Goal: Complete application form: Complete application form

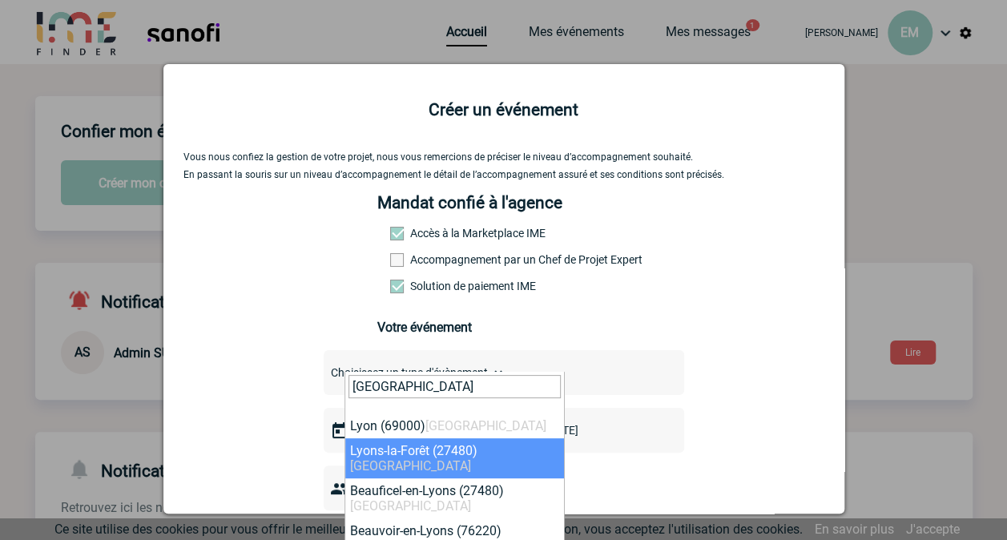
scroll to position [249, 0]
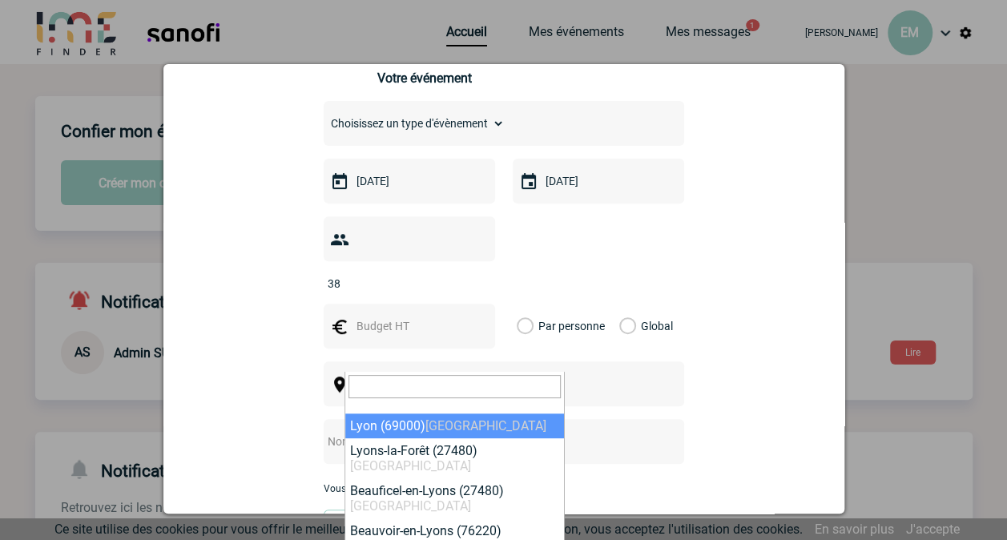
select select "36544"
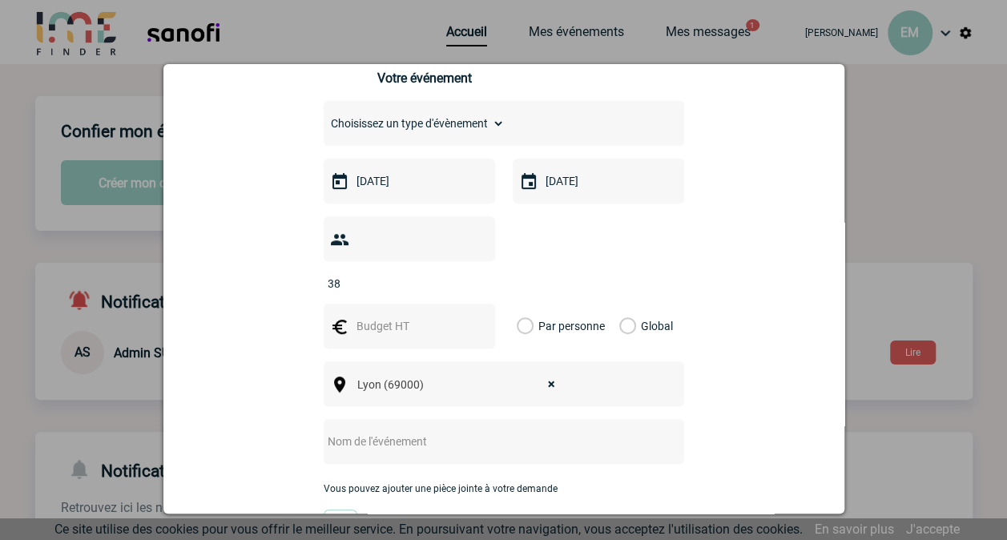
click at [438, 431] on input "text" at bounding box center [483, 441] width 318 height 21
click button "Continuer la création du nouvel événement" at bounding box center [0, 0] width 0 height 0
click at [438, 431] on input "Bonjour," at bounding box center [483, 441] width 318 height 21
click button "Continuer la création du nouvel événement" at bounding box center [0, 0] width 0 height 0
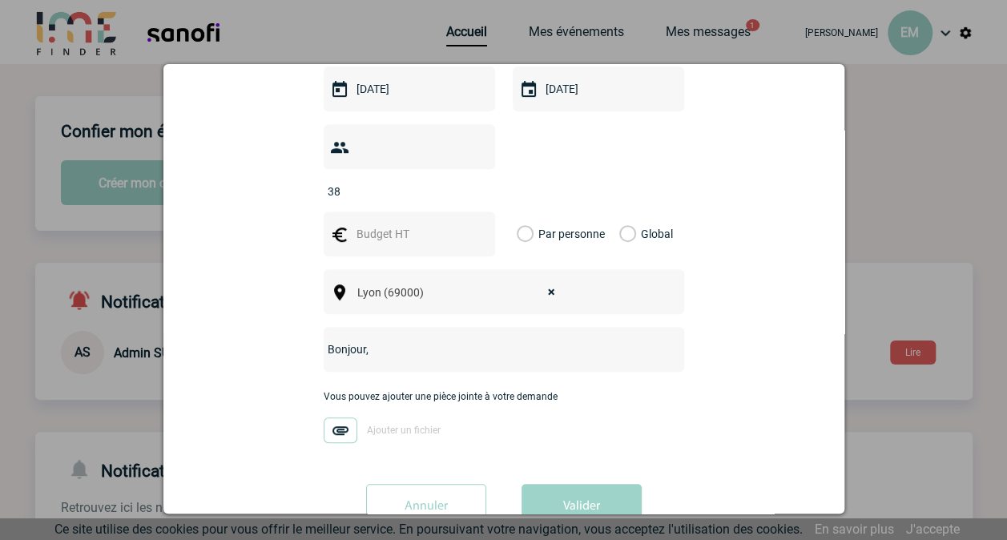
scroll to position [353, 0]
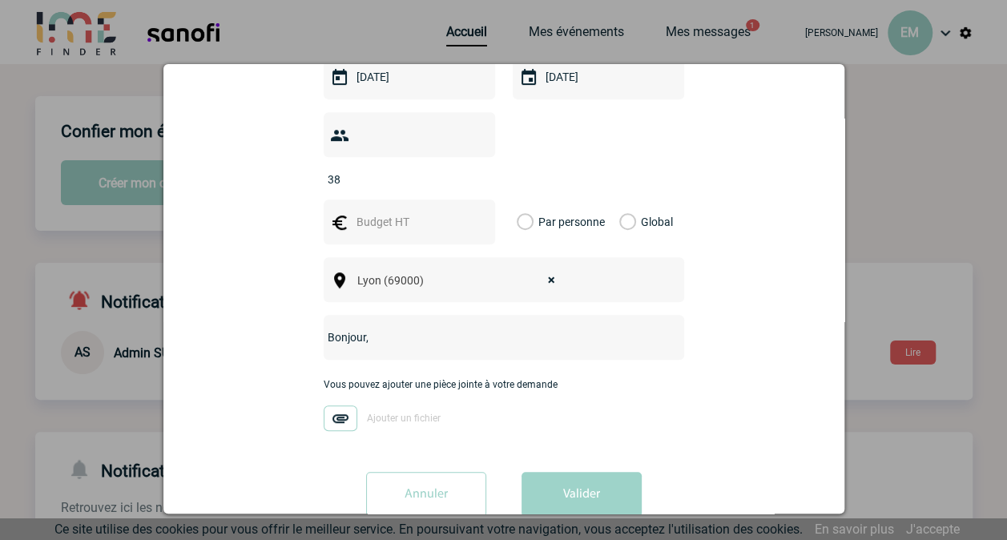
click at [478, 327] on input "Bonjour," at bounding box center [483, 337] width 318 height 21
click button "Continuer la création du nouvel événement" at bounding box center [0, 0] width 0 height 0
click at [364, 327] on input "Bonjour, je me permets de vous contacter car je souhaiterai reserver une salle …" at bounding box center [483, 337] width 318 height 21
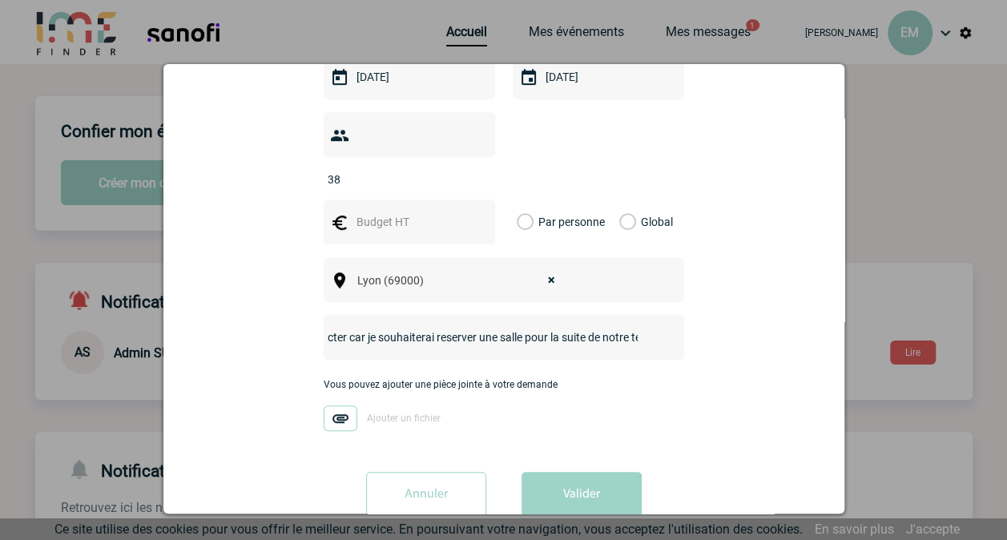
scroll to position [0, 201]
drag, startPoint x: 365, startPoint y: 311, endPoint x: 556, endPoint y: 312, distance: 190.7
click at [556, 327] on input "Bonjour, je me permets de vous contacter car je souhaiterai reserver une salle …" at bounding box center [483, 337] width 318 height 21
click at [449, 327] on input "Bonjour, je me permets de vous contacter car je souhaiterai reserver une salle …" at bounding box center [483, 337] width 318 height 21
click at [563, 327] on input "Bonjour, je me permets de vous contacter car je souhaiterai réserver une salle …" at bounding box center [483, 337] width 318 height 21
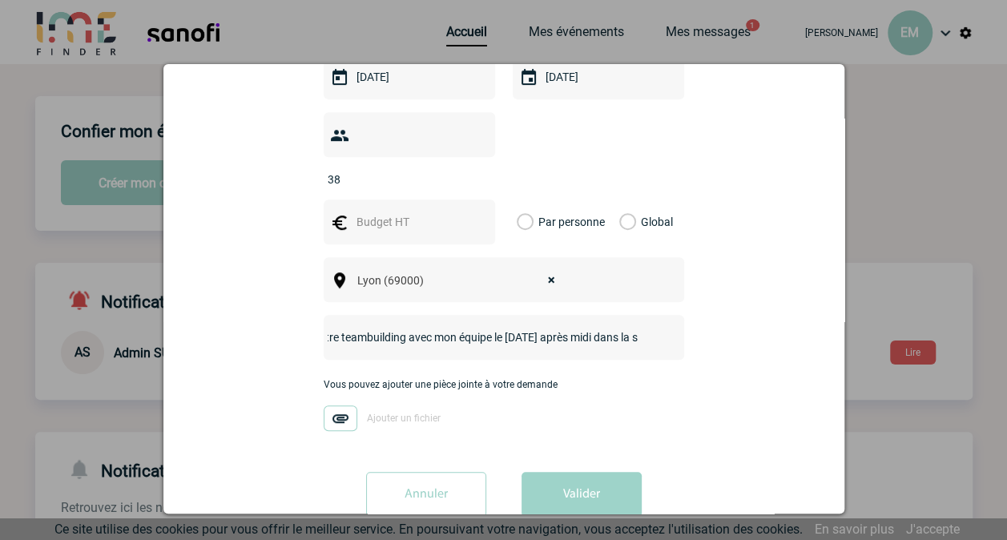
drag, startPoint x: 595, startPoint y: 313, endPoint x: 628, endPoint y: 319, distance: 34.3
click at [628, 327] on input "Bonjour, je me permets de vous contacter car je souhaiterai réserver une salle …" at bounding box center [483, 337] width 318 height 21
click at [527, 327] on input "Bonjour, je me permets de vous contacter car je souhaiterai réserver une salle …" at bounding box center [483, 337] width 318 height 21
click at [638, 315] on div "Bonjour, je me permets de vous contacter car je souhaiterai réserver une salle …" at bounding box center [504, 337] width 361 height 45
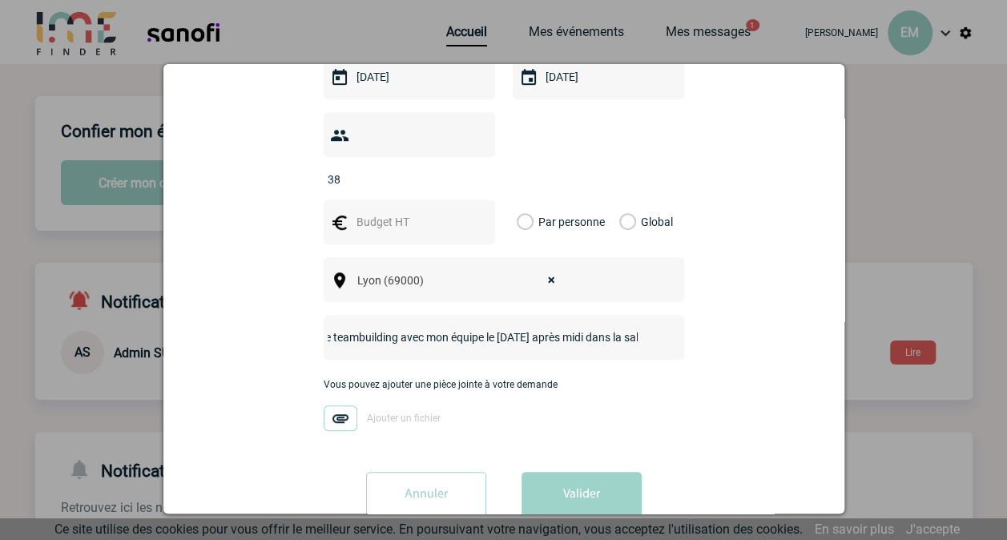
scroll to position [0, 0]
click at [602, 327] on input "Bonjour, je me permets de vous contacter car je souhaiterai réserver une salle …" at bounding box center [483, 337] width 318 height 21
drag, startPoint x: 602, startPoint y: 313, endPoint x: 636, endPoint y: 314, distance: 34.5
click at [636, 315] on div "Bonjour, je me permets de vous contacter car je souhaiterai réserver une salle …" at bounding box center [504, 337] width 361 height 45
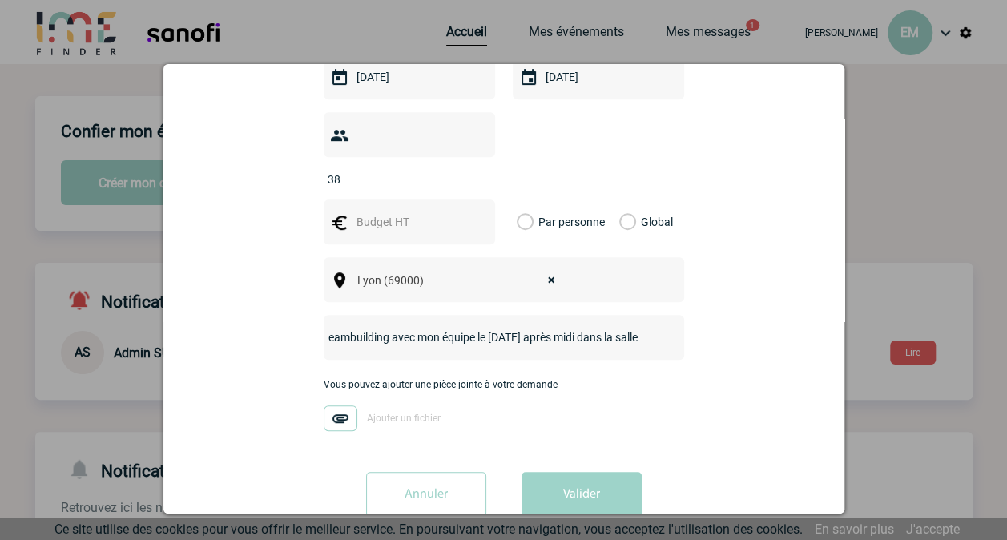
click at [622, 327] on input "Bonjour, je me permets de vous contacter car je souhaiterai réserver une salle …" at bounding box center [483, 337] width 318 height 21
drag, startPoint x: 622, startPoint y: 311, endPoint x: 638, endPoint y: 314, distance: 16.3
click at [638, 315] on div "Bonjour, je me permets de vous contacter car je souhaiterai réserver une salle …" at bounding box center [504, 337] width 361 height 45
click at [627, 327] on input "Bonjour, je me permets de vous contacter car je souhaiterai réserver une salle …" at bounding box center [483, 337] width 318 height 21
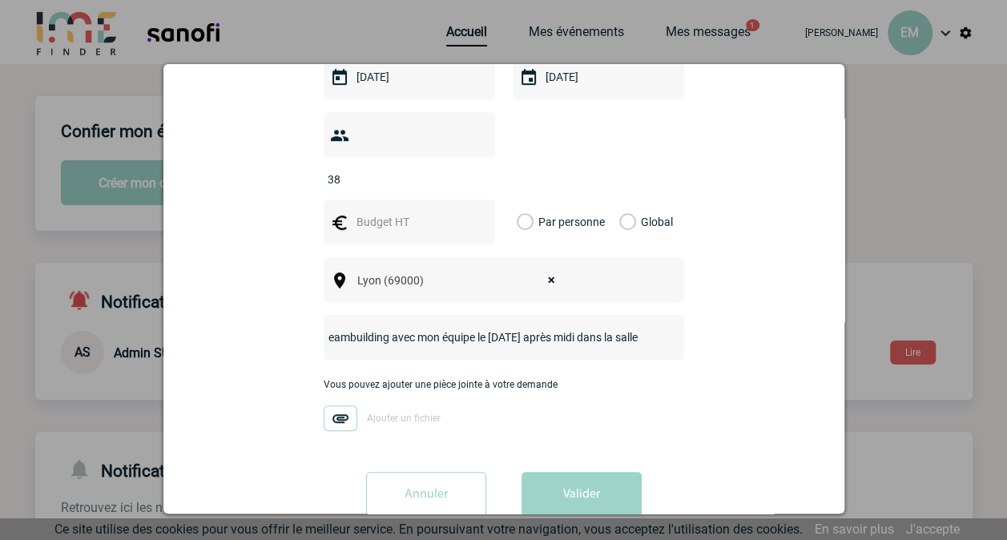
drag, startPoint x: 567, startPoint y: 313, endPoint x: 633, endPoint y: 313, distance: 65.7
click at [633, 327] on input "Bonjour, je me permets de vous contacter car je souhaiterai réserver une salle …" at bounding box center [483, 337] width 318 height 21
click at [617, 327] on input "Bonjour, je me permets de vous contacter car je souhaiterai réserver une salle …" at bounding box center [483, 337] width 318 height 21
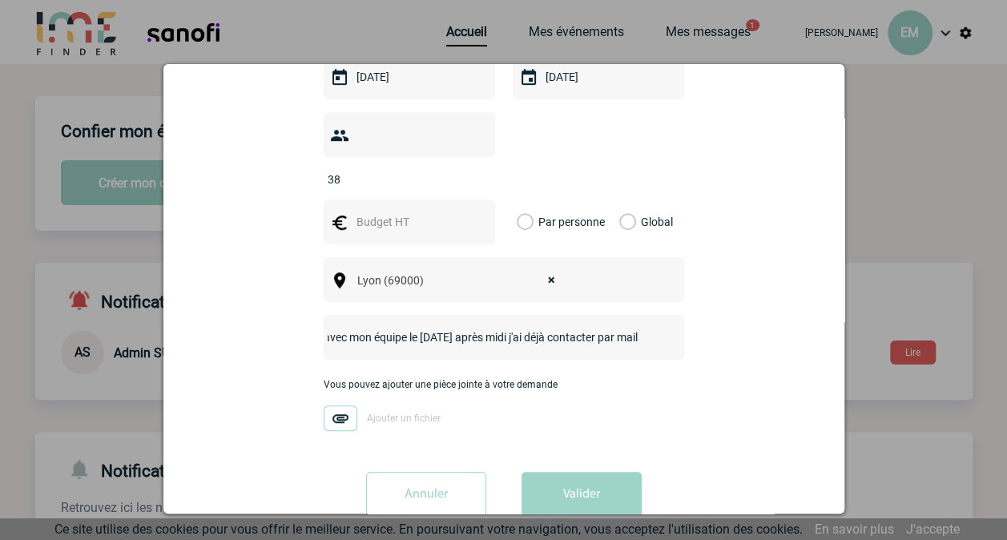
drag, startPoint x: 617, startPoint y: 313, endPoint x: 640, endPoint y: 316, distance: 23.5
click at [640, 316] on div "Bonjour, je me permets de vous contacter car je souhaiterai réserver une salle …" at bounding box center [504, 337] width 361 height 45
click at [627, 327] on input "Bonjour, je me permets de vous contacter car je souhaiterai réserver une salle …" at bounding box center [483, 337] width 318 height 21
click at [631, 327] on input "Bonjour, je me permets de vous contacter car je souhaiterai réserver une salle …" at bounding box center [483, 337] width 318 height 21
paste input "[EMAIL_ADDRESS][DOMAIN_NAME]"
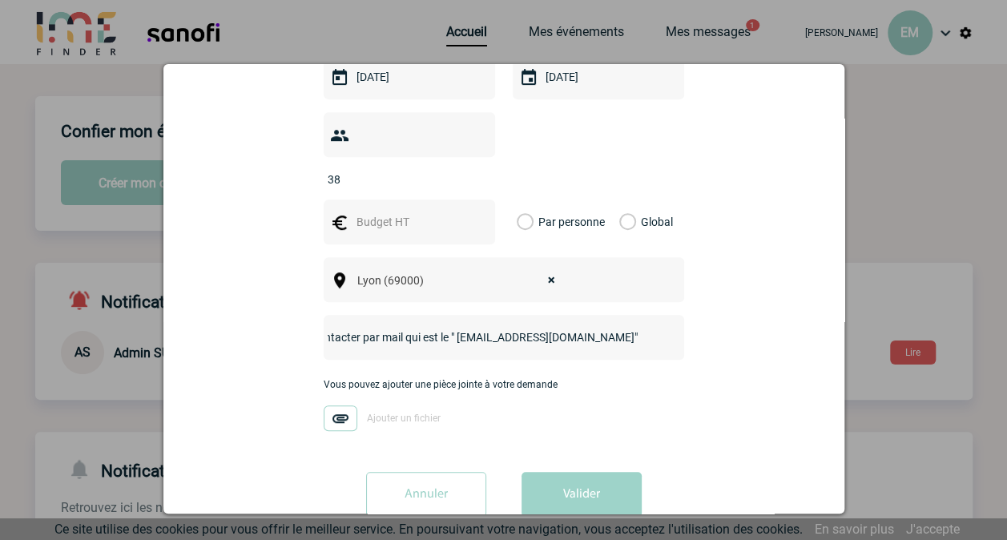
scroll to position [0, 0]
click at [595, 327] on input "Bonjour, je me permets de vous contacter car je souhaiterai réserver une salle …" at bounding box center [483, 337] width 318 height 21
drag, startPoint x: 458, startPoint y: 315, endPoint x: 635, endPoint y: 314, distance: 177.1
click at [635, 315] on div "Bonjour, je me permets de vous contacter car je souhaiterai réserver une salle …" at bounding box center [504, 337] width 361 height 45
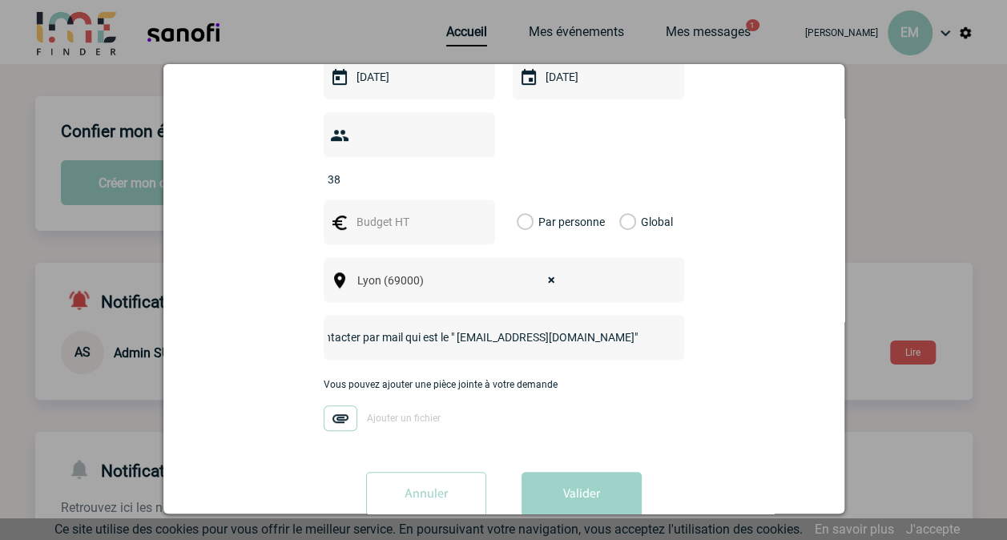
click at [646, 315] on div "Bonjour, je me permets de vous contacter car je souhaiterai réserver une salle …" at bounding box center [504, 337] width 361 height 45
click at [620, 327] on input "Bonjour, je me permets de vous contacter car je souhaiterai réserver une salle …" at bounding box center [483, 337] width 318 height 21
click button "Continuer la création du nouvel événement" at bounding box center [0, 0] width 0 height 0
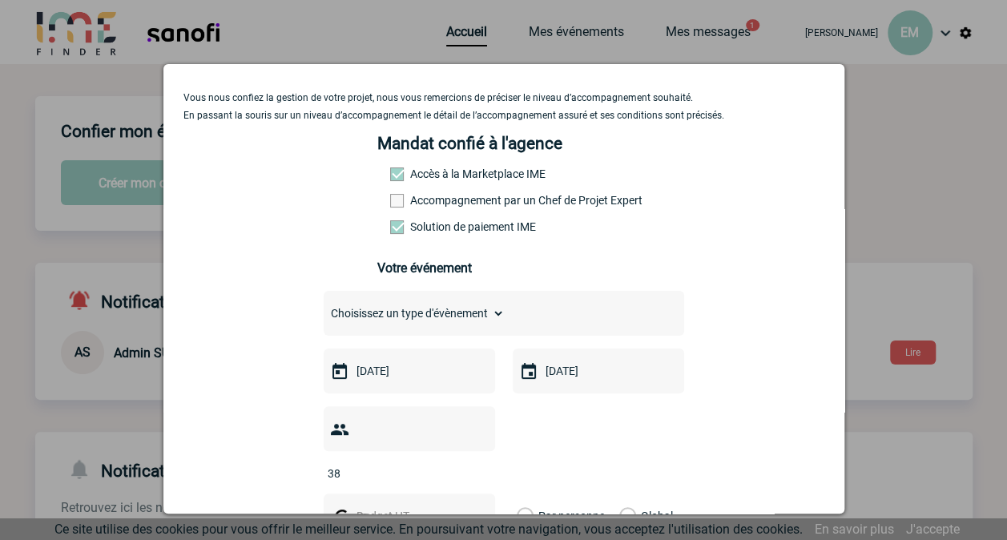
scroll to position [58, 0]
type input "Bonjour, je me permets de vous contacter car je souhaiterai réserver une salle …"
click at [461, 322] on select "Choisissez un type d'évènement Séminaire avec nuitée Séminaire sans nuitée Repa…" at bounding box center [414, 315] width 181 height 22
select select "4"
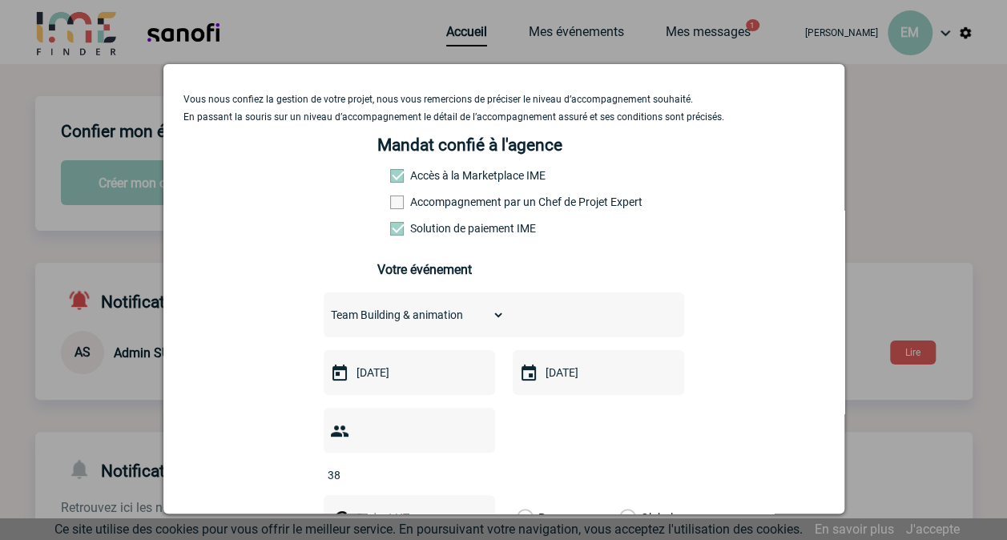
click at [324, 309] on select "Choisissez un type d'évènement Séminaire avec nuitée Séminaire sans nuitée Repa…" at bounding box center [414, 315] width 181 height 22
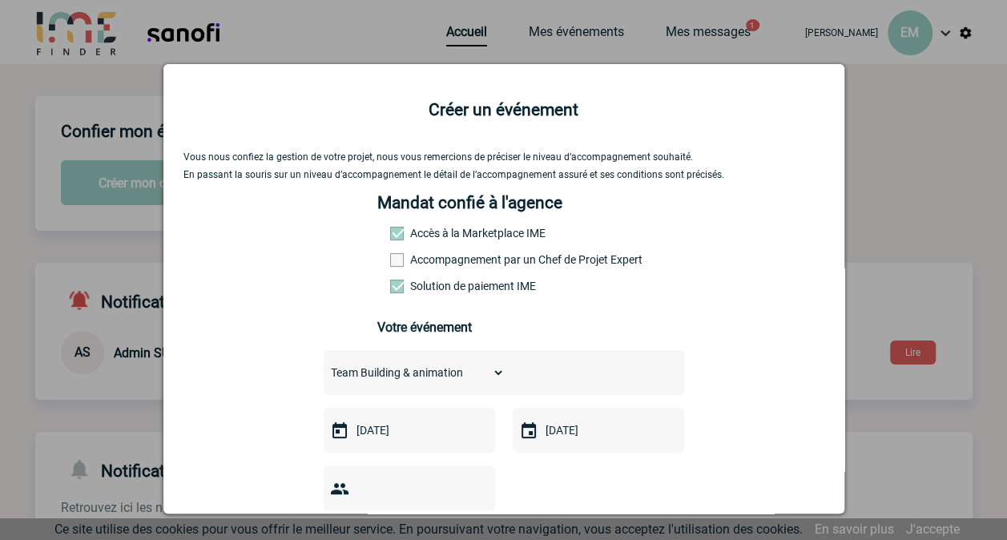
scroll to position [490, 0]
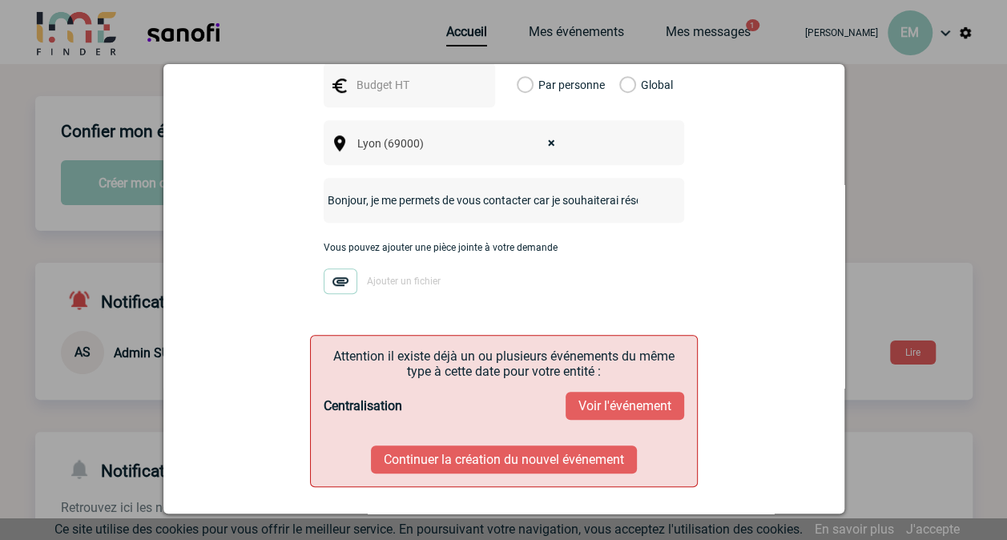
click at [595, 446] on button "Continuer la création du nouvel événement" at bounding box center [504, 460] width 266 height 28
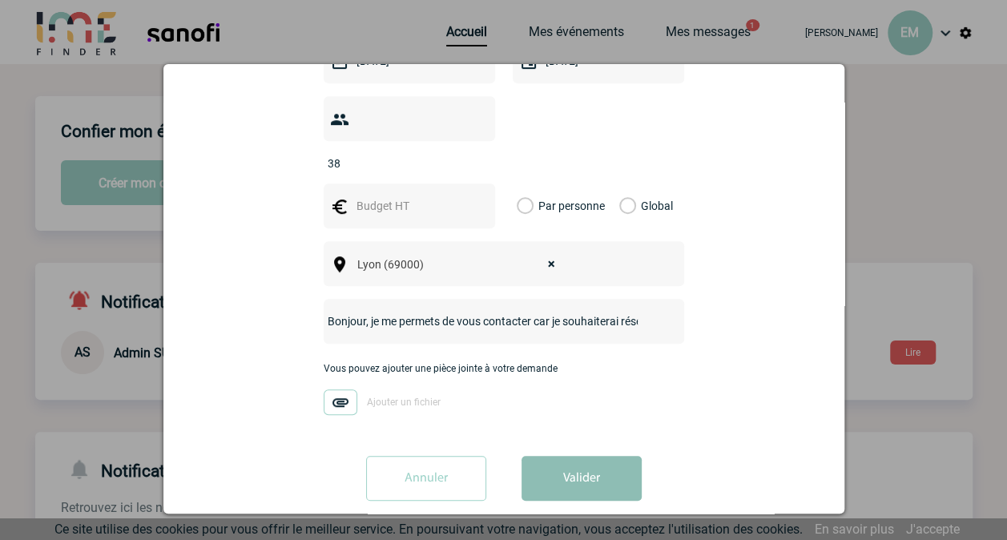
click at [555, 456] on button "Valider" at bounding box center [582, 478] width 120 height 45
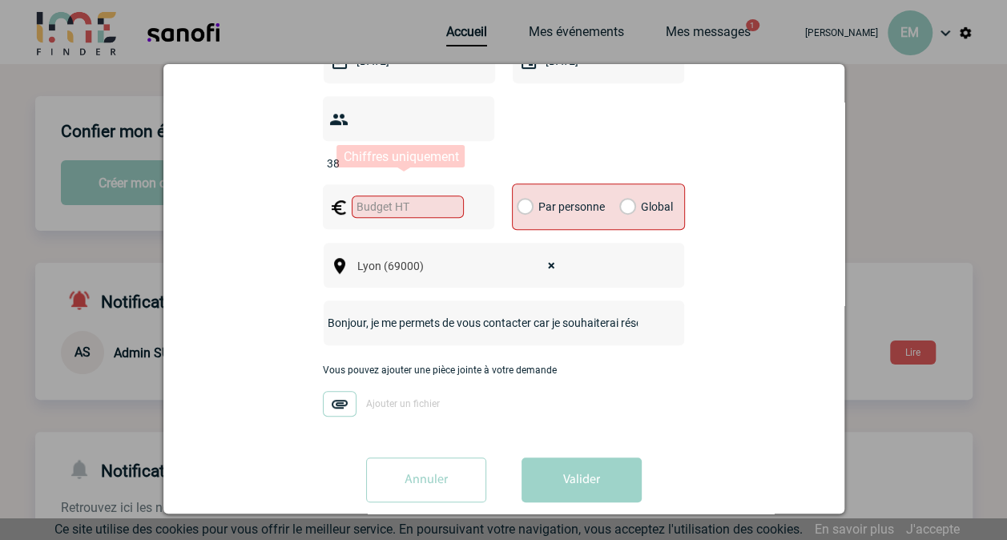
click at [418, 196] on input "text" at bounding box center [408, 207] width 112 height 22
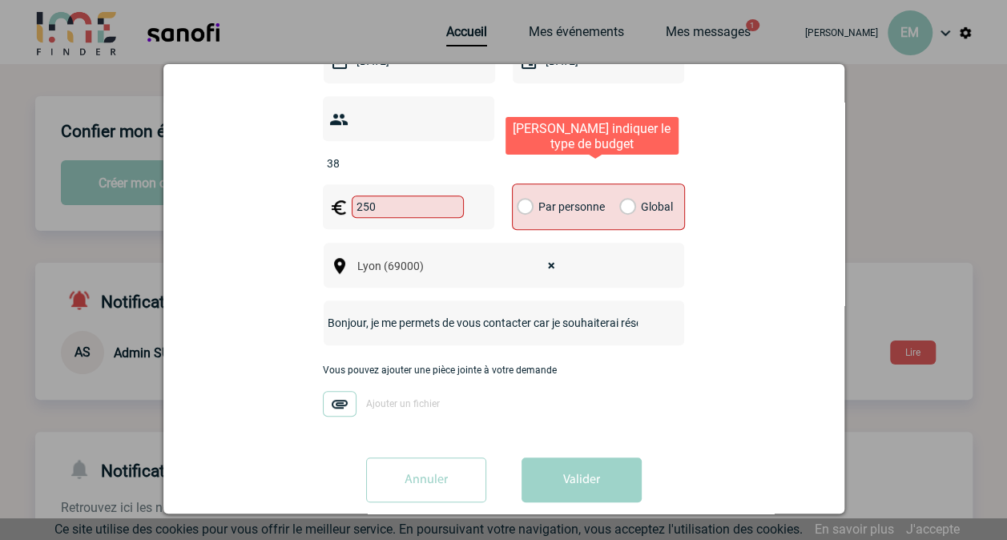
type input "250"
click at [630, 184] on label "Global" at bounding box center [624, 206] width 10 height 45
click at [0, 0] on input "Global" at bounding box center [0, 0] width 0 height 0
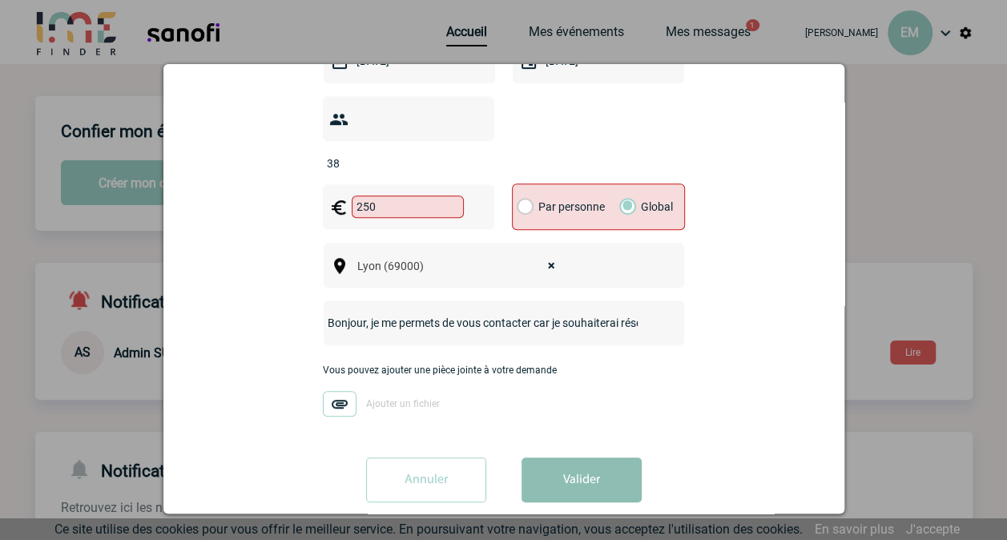
click at [534, 465] on button "Valider" at bounding box center [582, 480] width 120 height 45
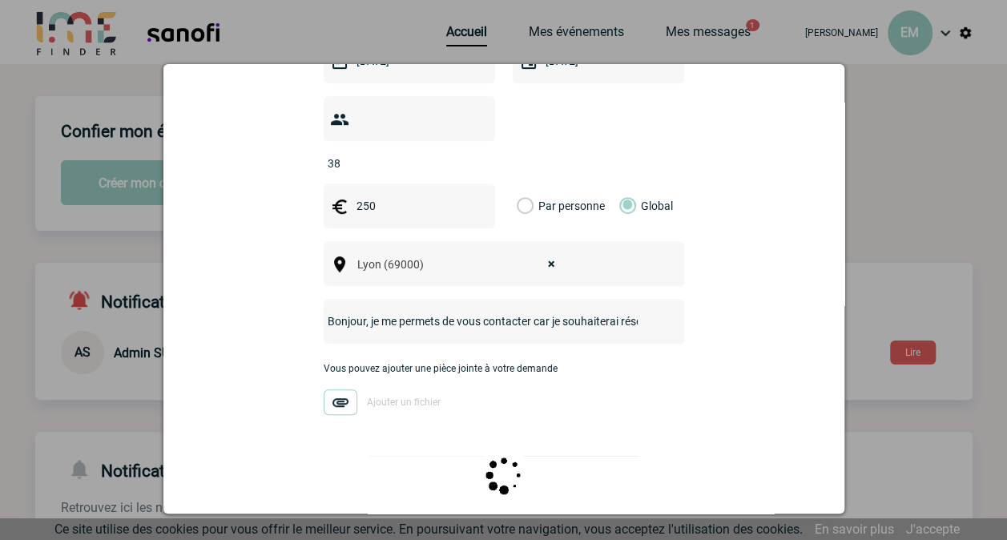
scroll to position [0, 0]
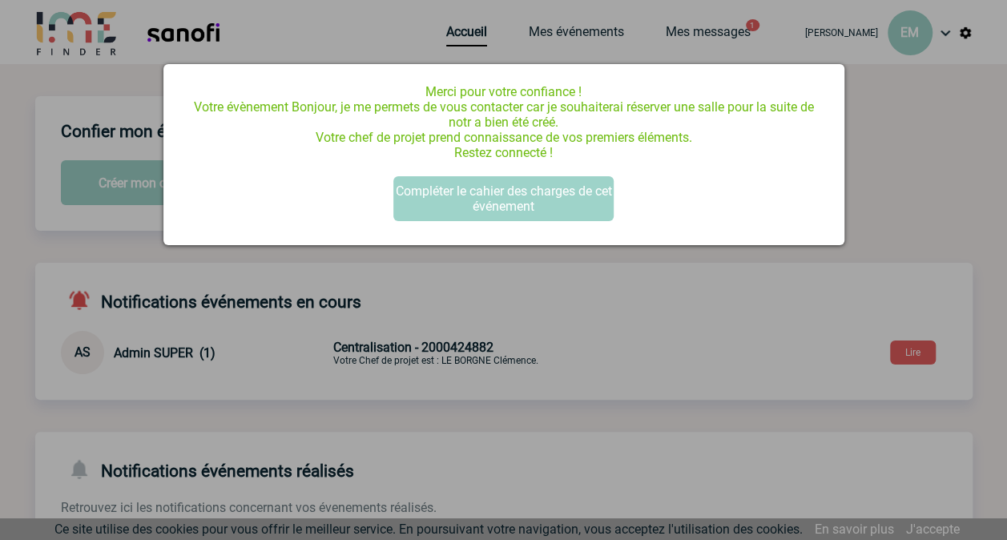
click at [618, 287] on div at bounding box center [503, 270] width 1007 height 540
